Goal: Find specific page/section: Find specific page/section

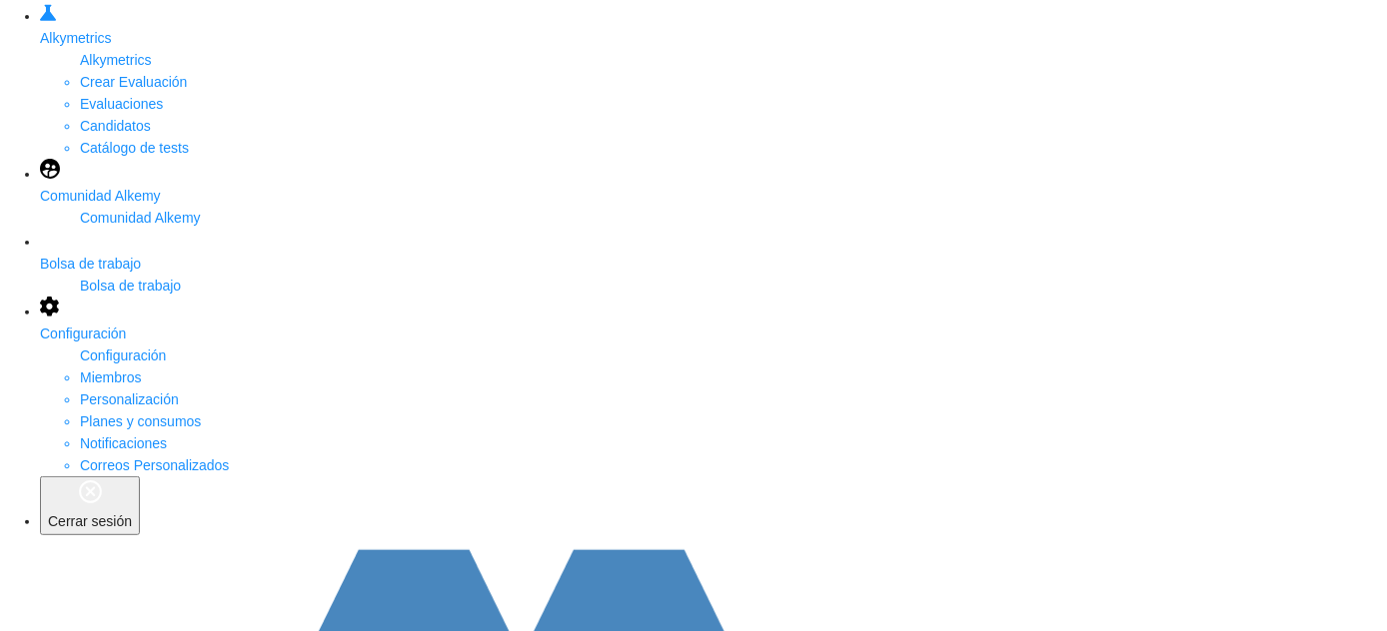
scroll to position [234, 0]
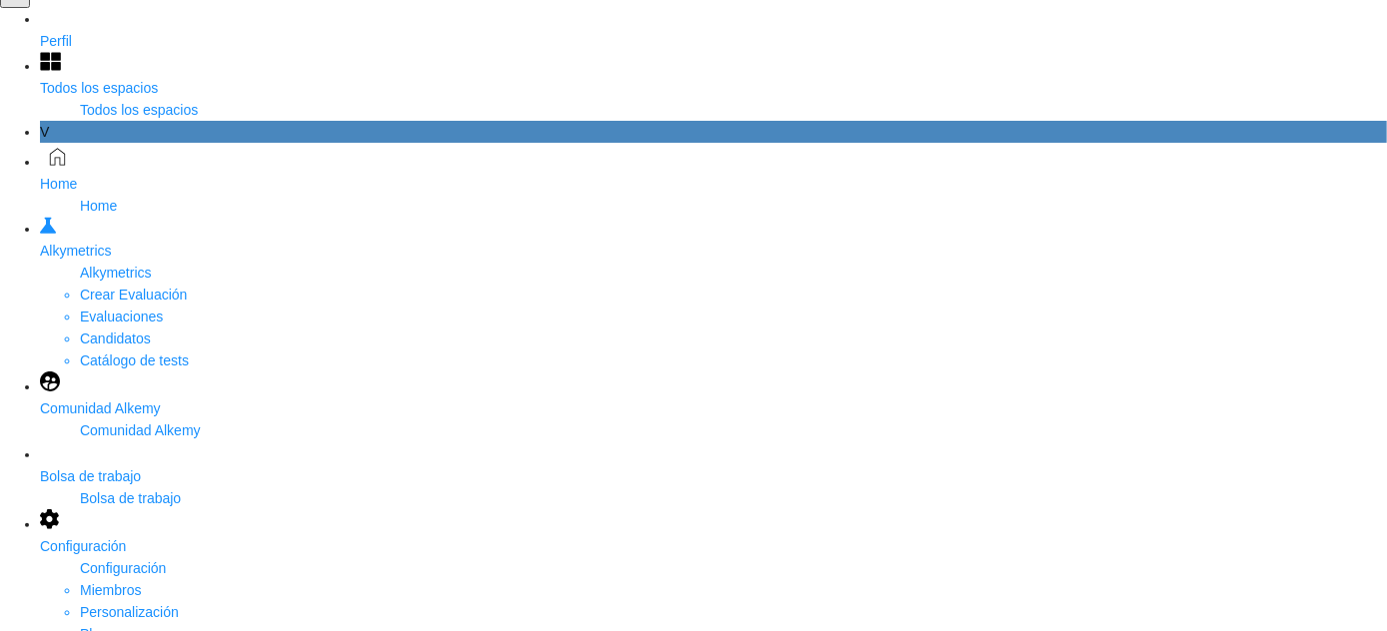
scroll to position [21, 0]
